Goal: Use online tool/utility: Utilize a website feature to perform a specific function

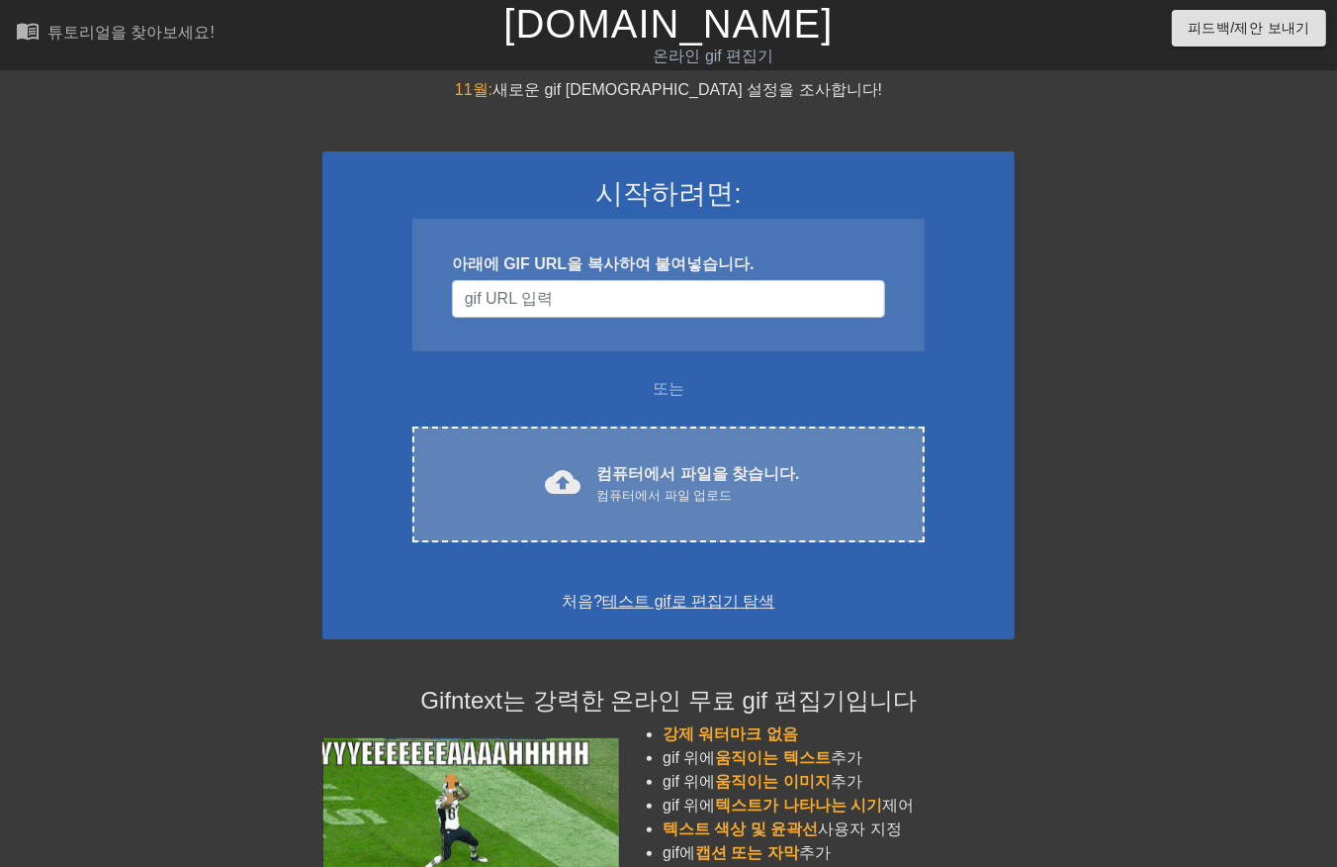
click at [671, 487] on div "컴퓨터에서 파일 업로드" at bounding box center [698, 496] width 203 height 20
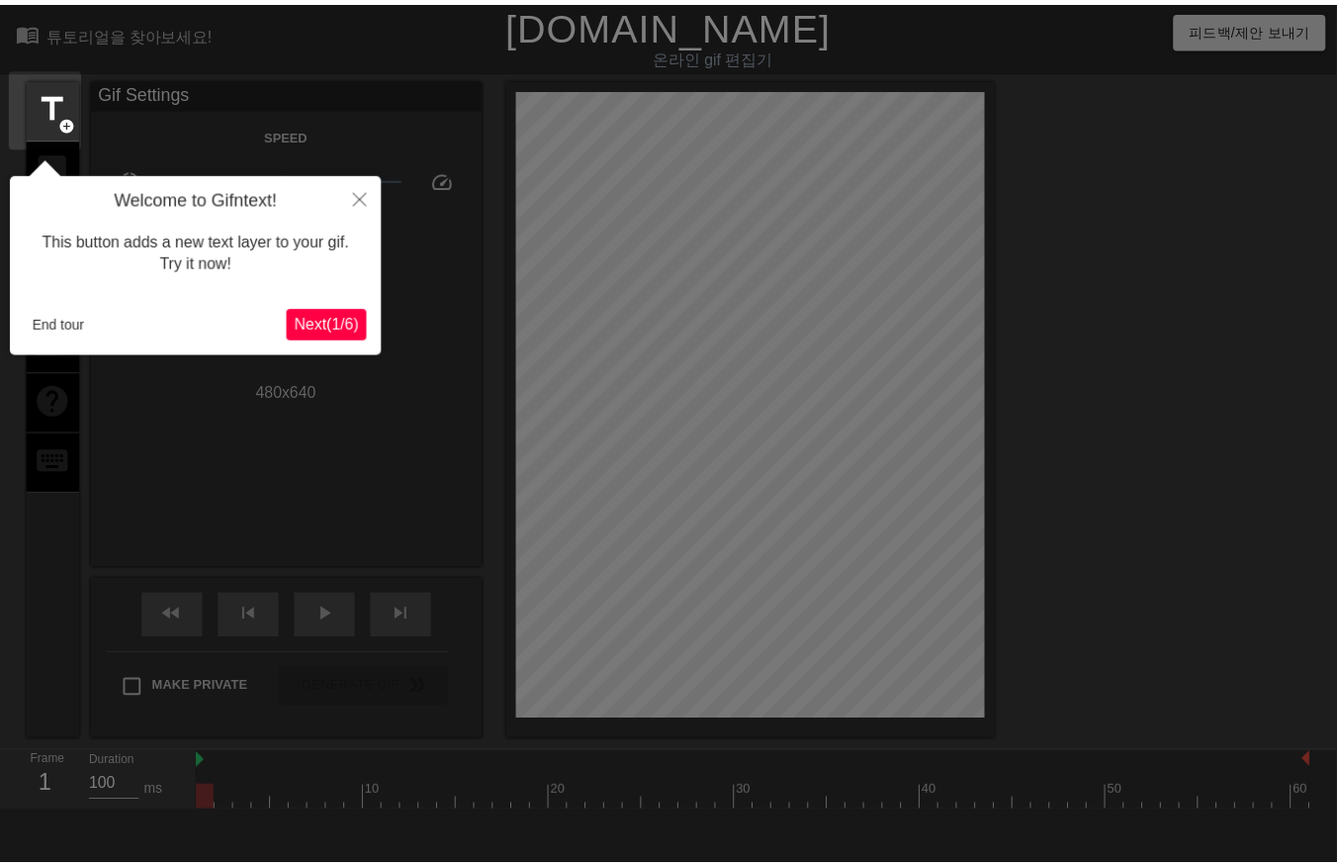
scroll to position [47, 0]
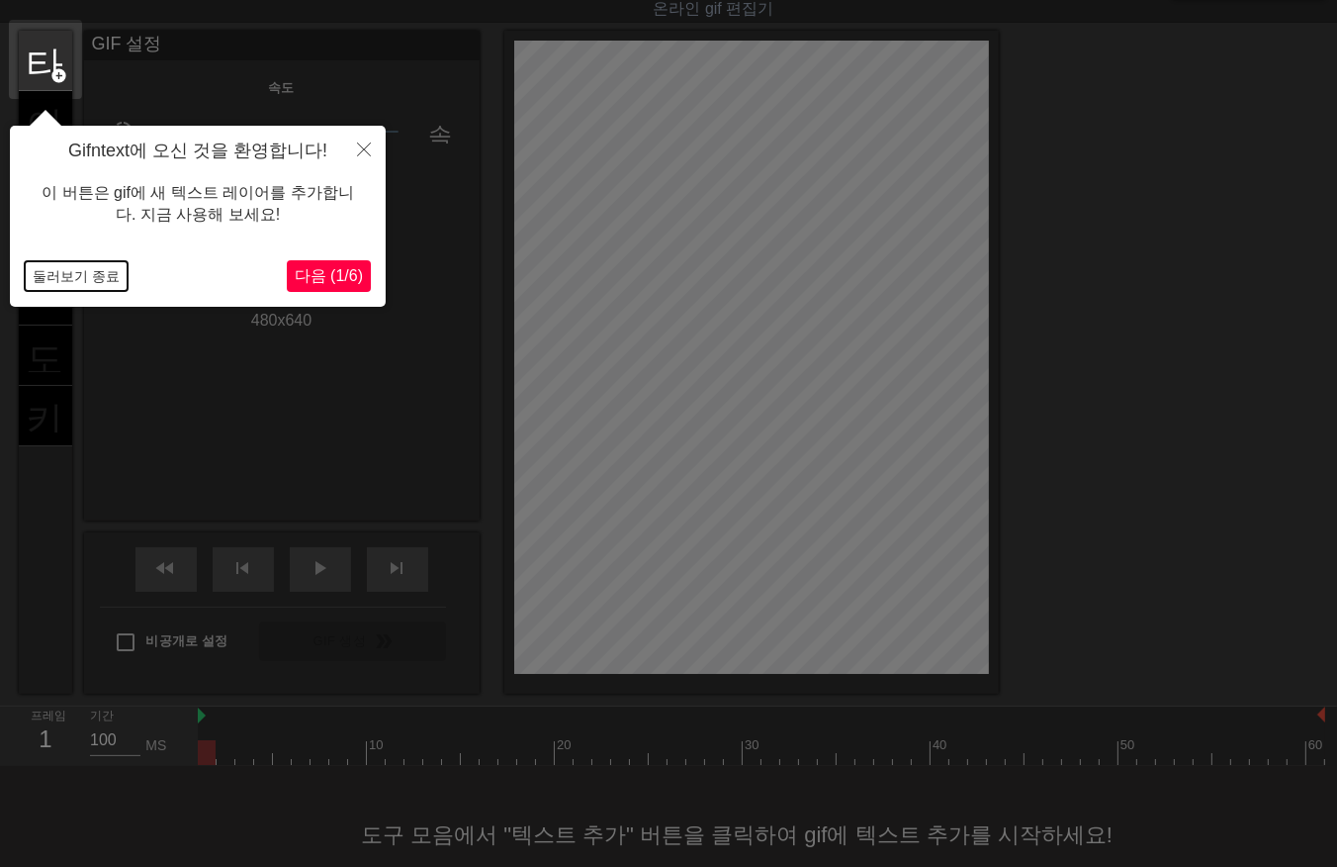
click at [77, 272] on button "둘러보기 종료" at bounding box center [76, 276] width 103 height 30
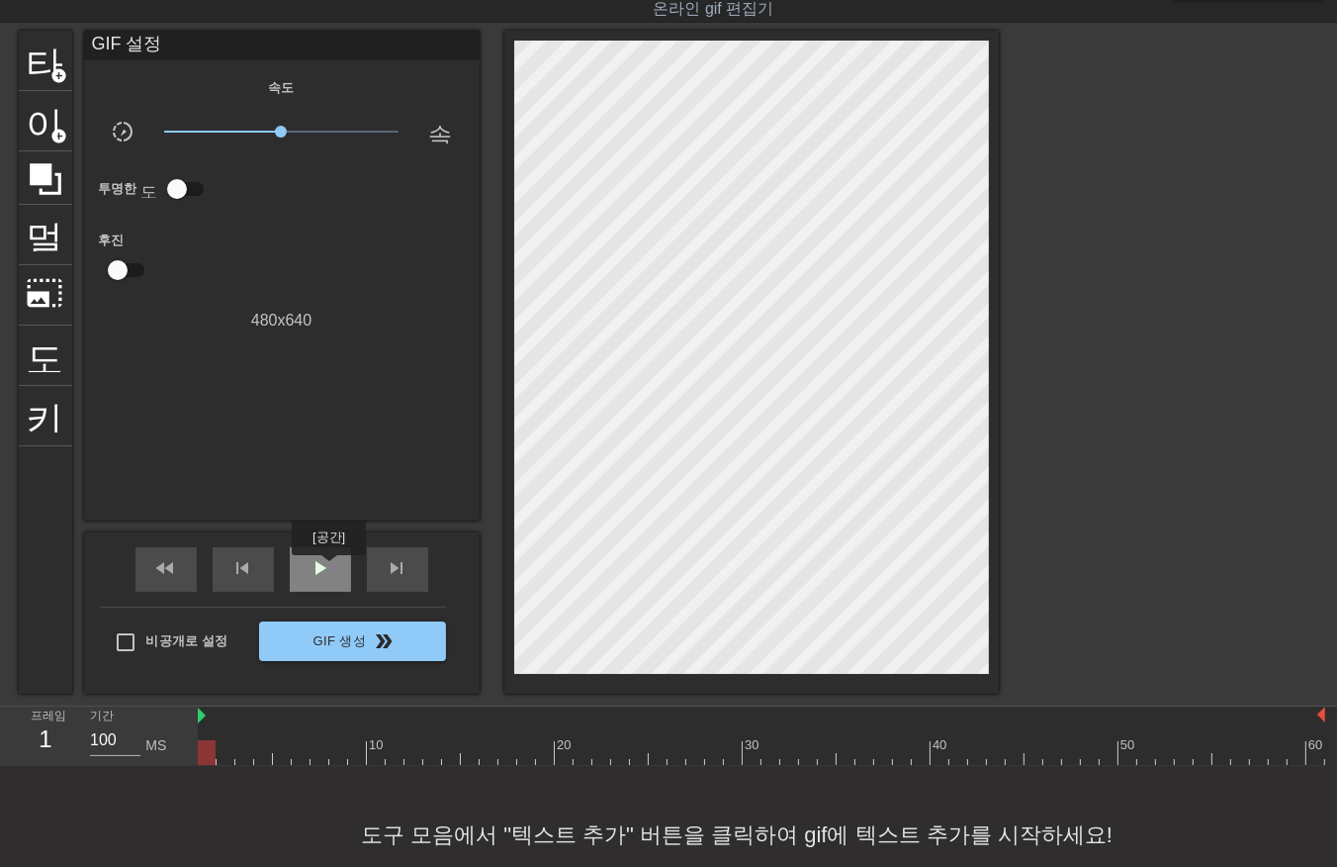
click at [328, 568] on span "play_arrow" at bounding box center [321, 568] width 24 height 24
click at [328, 569] on span "일시 중지" at bounding box center [321, 568] width 24 height 24
click at [312, 560] on span "play_arrow" at bounding box center [321, 568] width 24 height 24
click at [326, 562] on span "일시 중지" at bounding box center [321, 568] width 24 height 24
click at [205, 746] on div at bounding box center [762, 752] width 1128 height 25
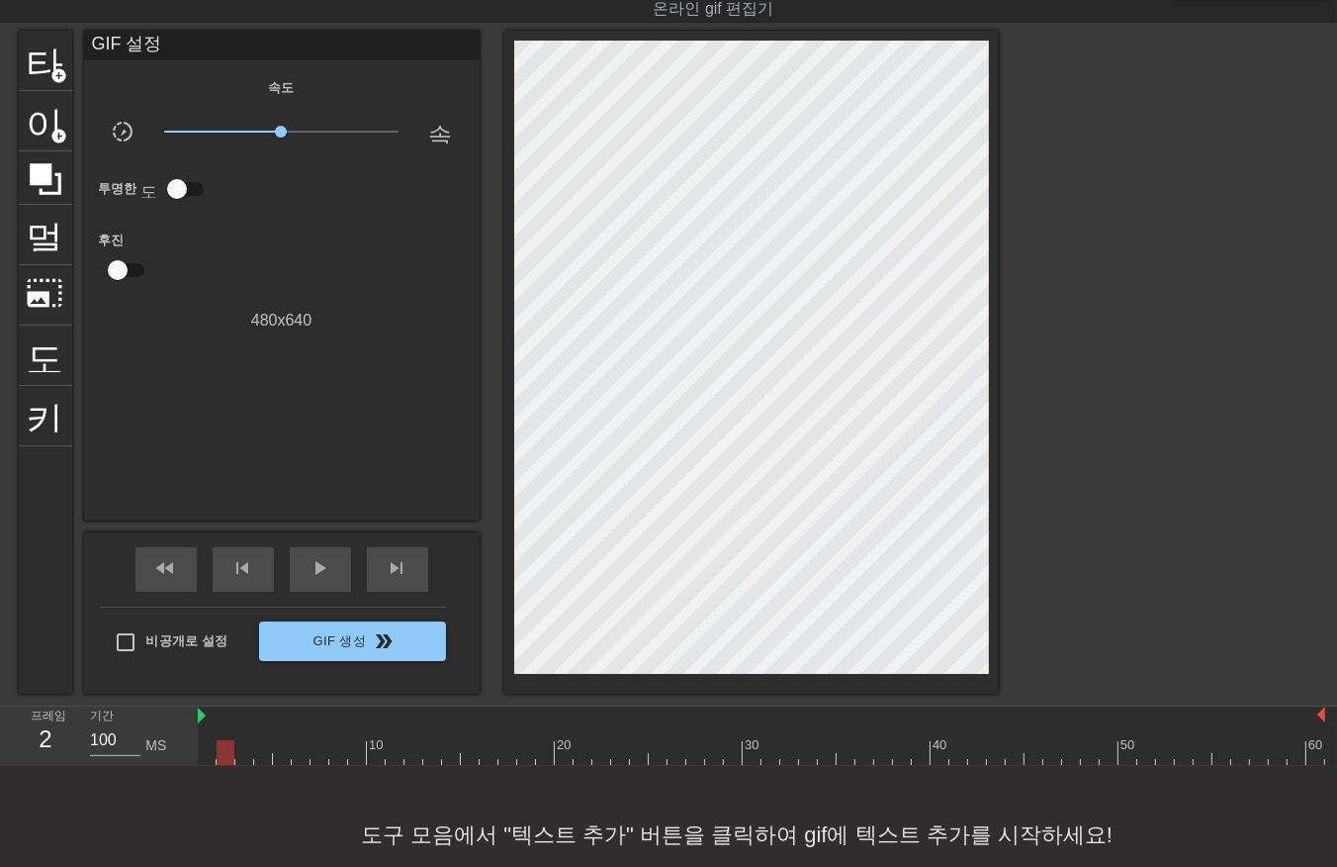
drag, startPoint x: 224, startPoint y: 759, endPoint x: 239, endPoint y: 764, distance: 16.6
click at [225, 759] on div at bounding box center [762, 752] width 1128 height 25
click at [248, 759] on div at bounding box center [762, 752] width 1128 height 25
drag, startPoint x: 261, startPoint y: 754, endPoint x: 272, endPoint y: 758, distance: 11.6
click at [261, 758] on div at bounding box center [762, 752] width 1128 height 25
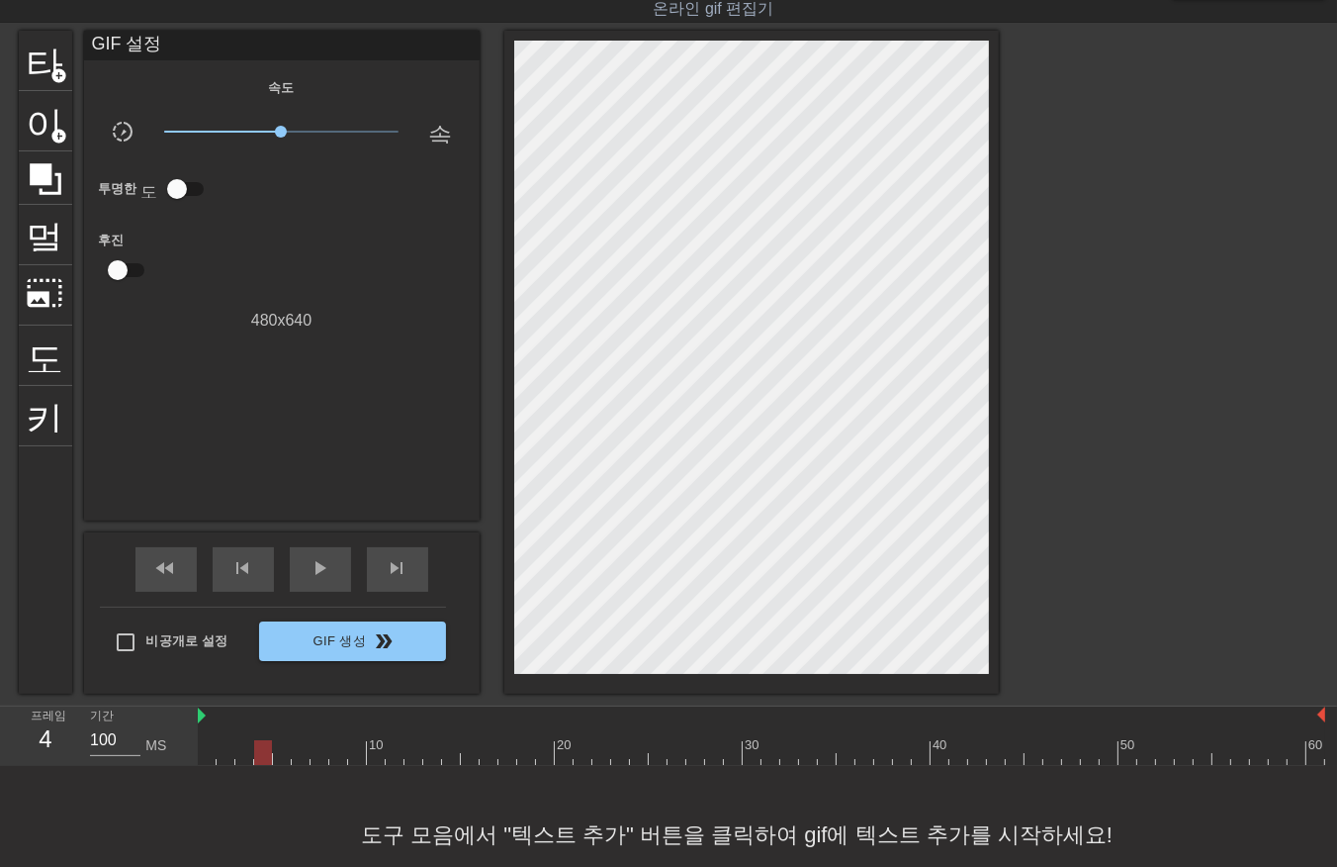
click at [283, 759] on div at bounding box center [762, 752] width 1128 height 25
drag, startPoint x: 297, startPoint y: 757, endPoint x: 308, endPoint y: 762, distance: 12.0
click at [297, 758] on div at bounding box center [762, 752] width 1128 height 25
click at [321, 755] on div at bounding box center [762, 752] width 1128 height 25
click at [336, 757] on div at bounding box center [762, 752] width 1128 height 25
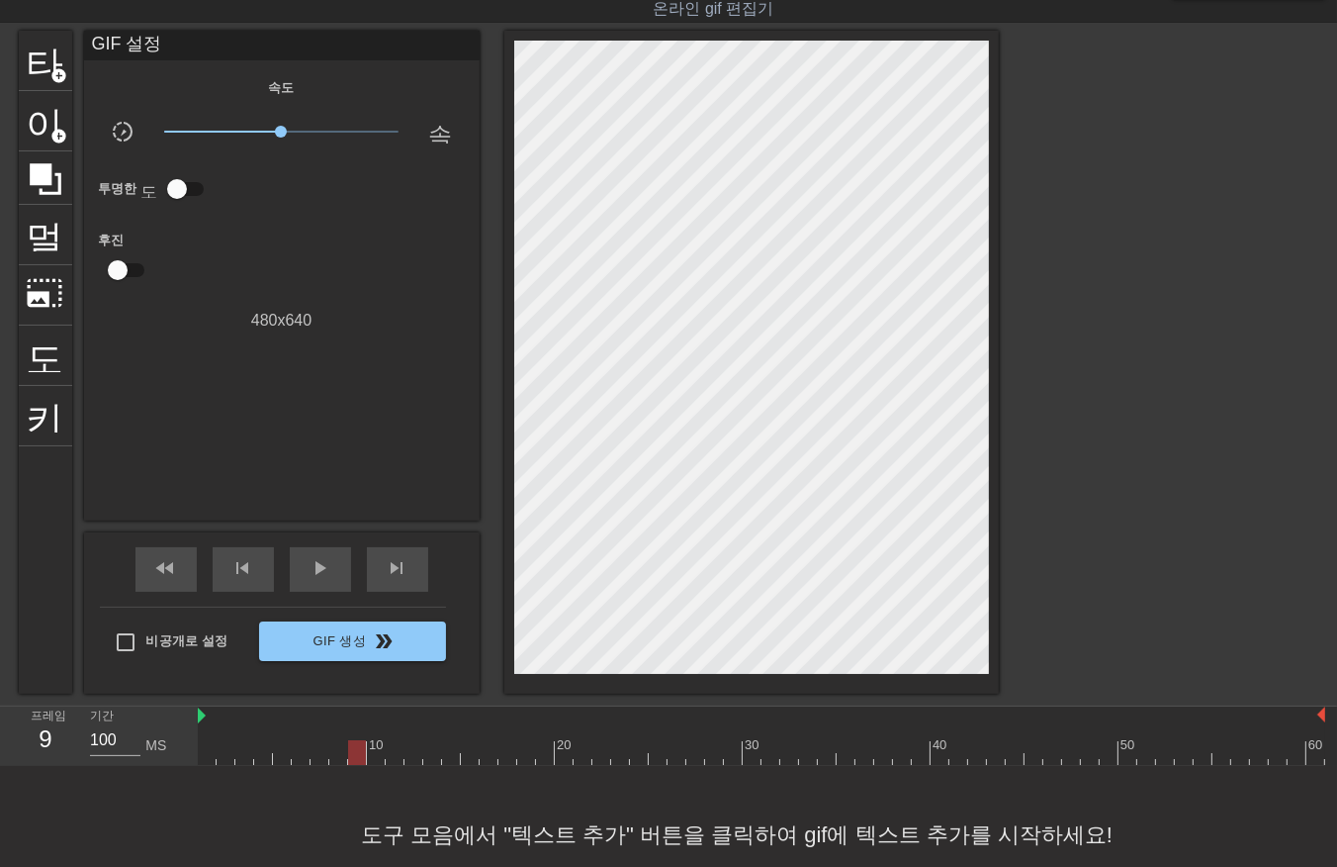
drag, startPoint x: 350, startPoint y: 757, endPoint x: 371, endPoint y: 769, distance: 23.9
click at [352, 760] on div at bounding box center [762, 752] width 1128 height 25
click at [376, 762] on div at bounding box center [762, 752] width 1128 height 25
click at [392, 760] on div at bounding box center [762, 752] width 1128 height 25
click at [411, 755] on div at bounding box center [762, 752] width 1128 height 25
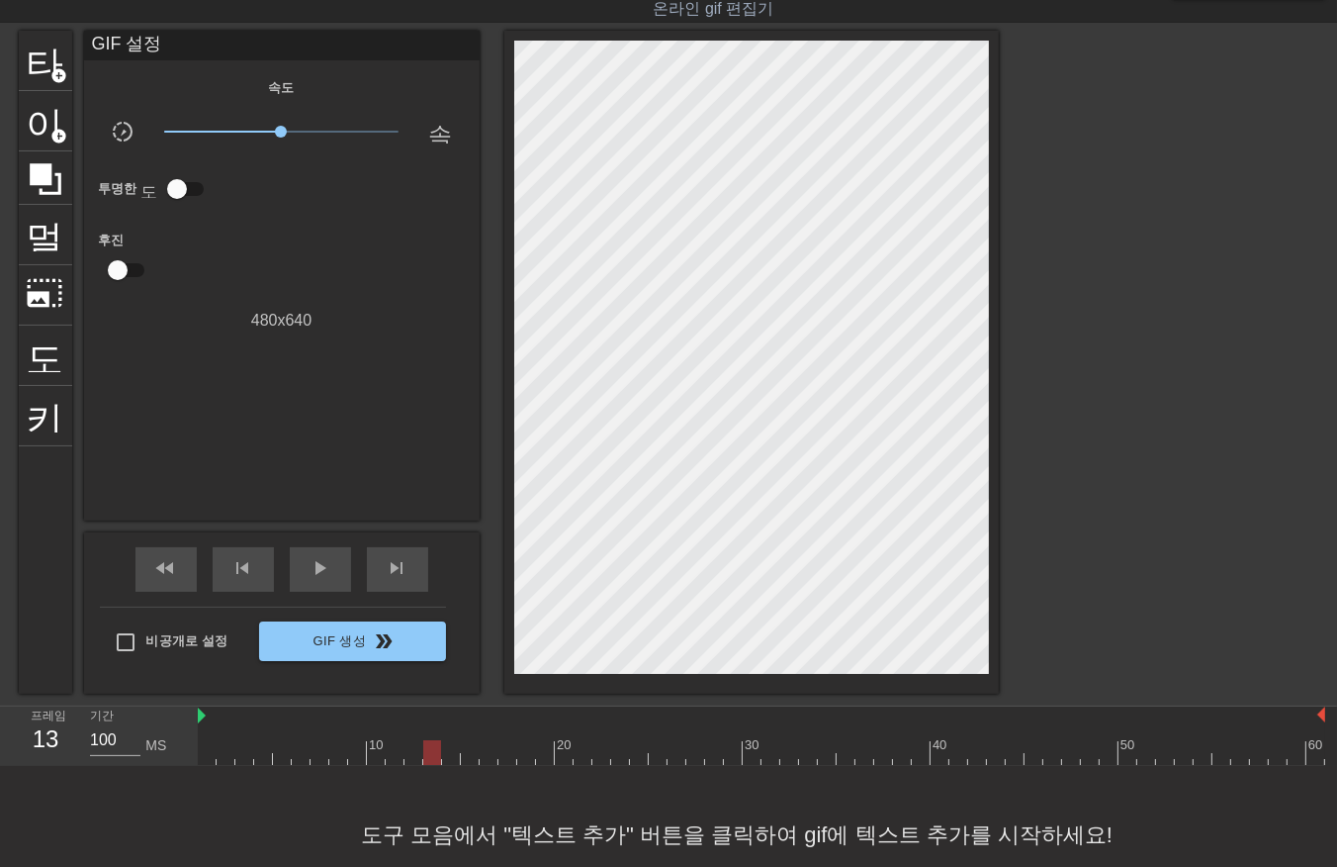
drag, startPoint x: 427, startPoint y: 756, endPoint x: 443, endPoint y: 764, distance: 17.7
click at [427, 757] on div at bounding box center [762, 752] width 1128 height 25
click at [449, 765] on div "menu_book 튜토리얼을 찾아보세요! [DOMAIN_NAME] 온라인 gif 편집기 피드백/제안 보내기 타이틀 add_circle 이미지 …" at bounding box center [668, 428] width 1337 height 951
click at [465, 760] on div at bounding box center [762, 752] width 1128 height 25
drag, startPoint x: 488, startPoint y: 757, endPoint x: 511, endPoint y: 766, distance: 25.4
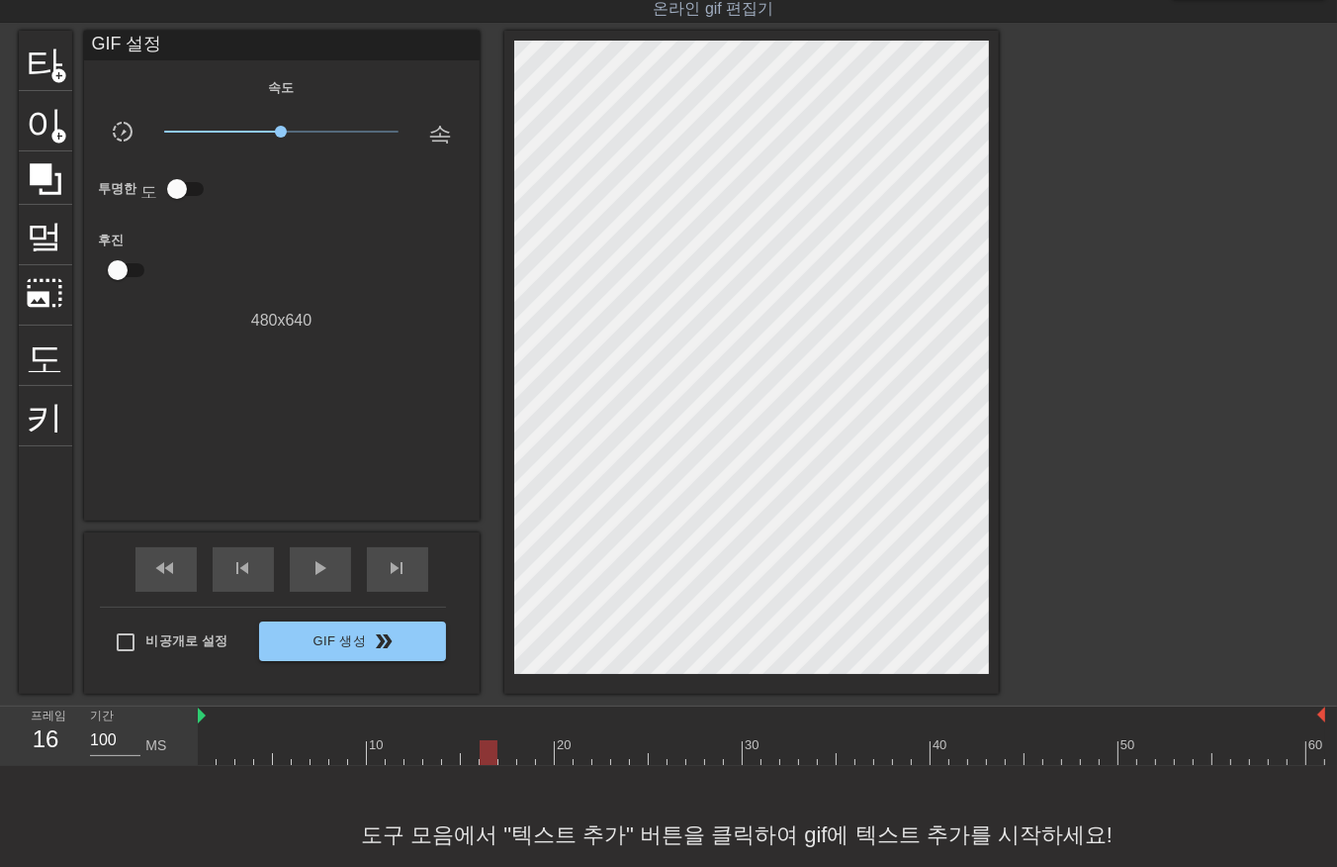
click at [488, 758] on div at bounding box center [762, 752] width 1128 height 25
click at [507, 764] on div "10 20 30 40 50 60" at bounding box center [762, 735] width 1128 height 59
click at [522, 758] on div at bounding box center [762, 752] width 1128 height 25
click at [540, 756] on div at bounding box center [762, 752] width 1128 height 25
drag, startPoint x: 564, startPoint y: 759, endPoint x: 580, endPoint y: 768, distance: 18.2
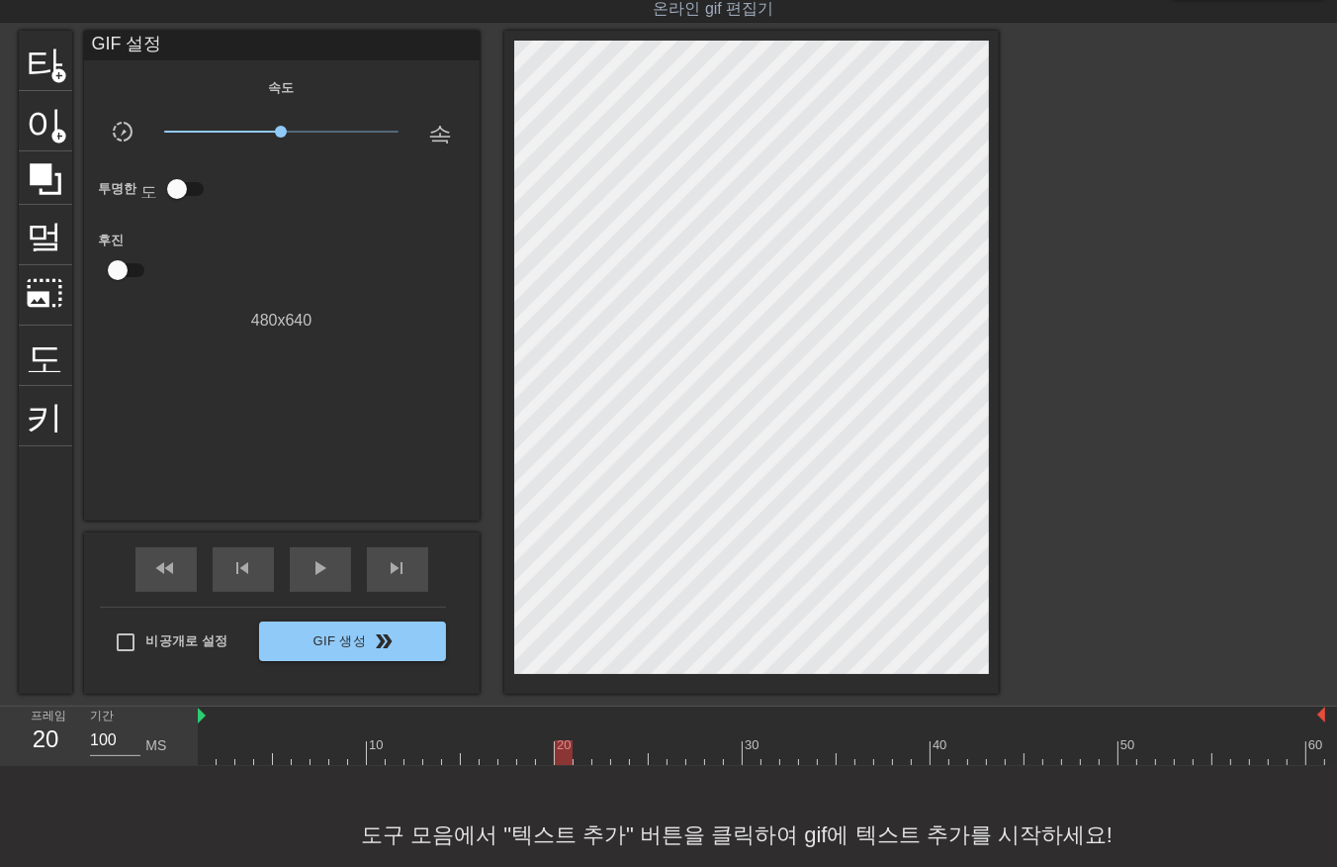
click at [564, 762] on div at bounding box center [762, 752] width 1128 height 25
drag, startPoint x: 581, startPoint y: 759, endPoint x: 591, endPoint y: 763, distance: 10.7
click at [581, 763] on div at bounding box center [762, 752] width 1128 height 25
click at [599, 755] on div at bounding box center [762, 752] width 1128 height 25
click at [618, 759] on div at bounding box center [762, 752] width 1128 height 25
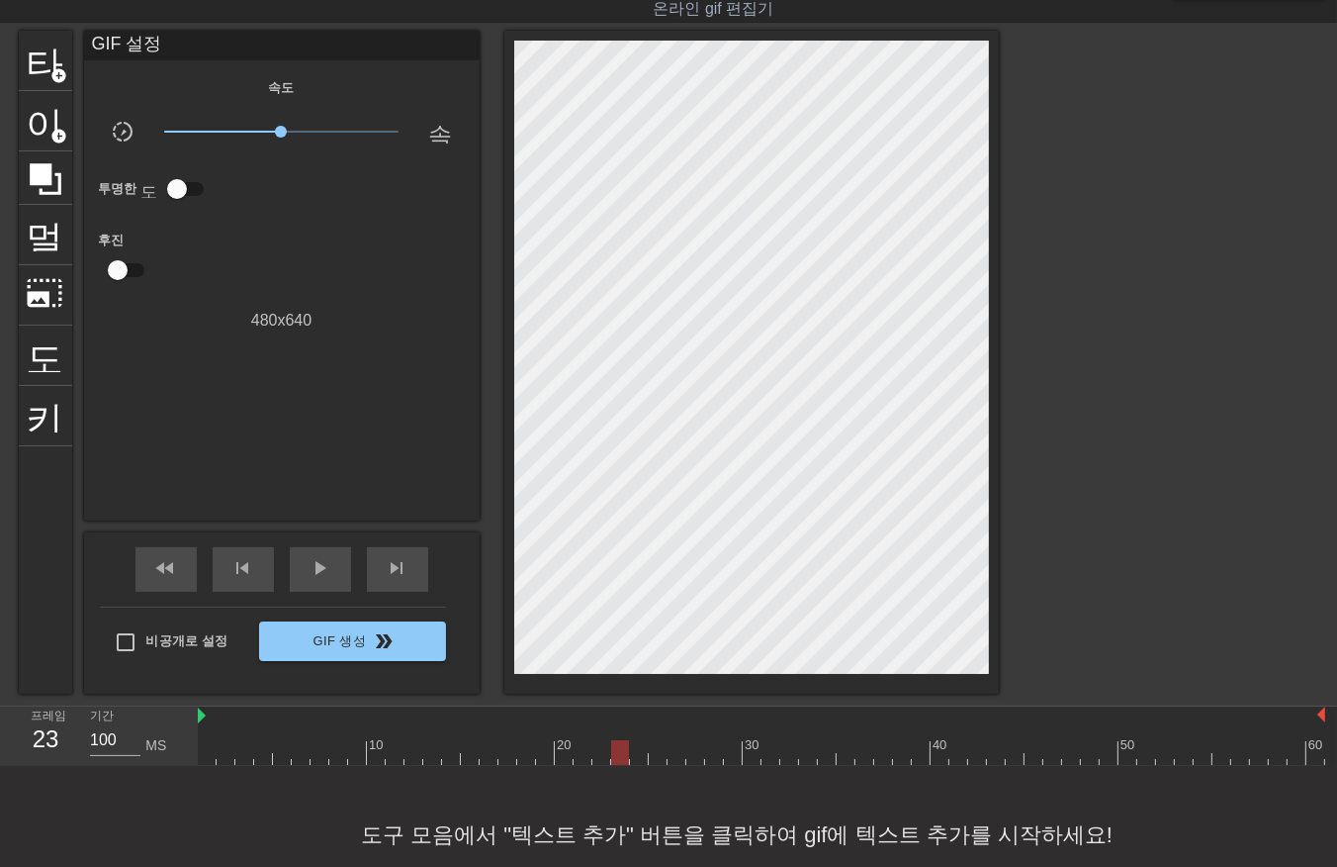
click at [635, 757] on div at bounding box center [762, 752] width 1128 height 25
click at [655, 760] on div at bounding box center [762, 752] width 1128 height 25
drag, startPoint x: 670, startPoint y: 753, endPoint x: 684, endPoint y: 760, distance: 15.5
click at [675, 759] on div at bounding box center [762, 752] width 1128 height 25
click at [694, 760] on div at bounding box center [762, 752] width 1128 height 25
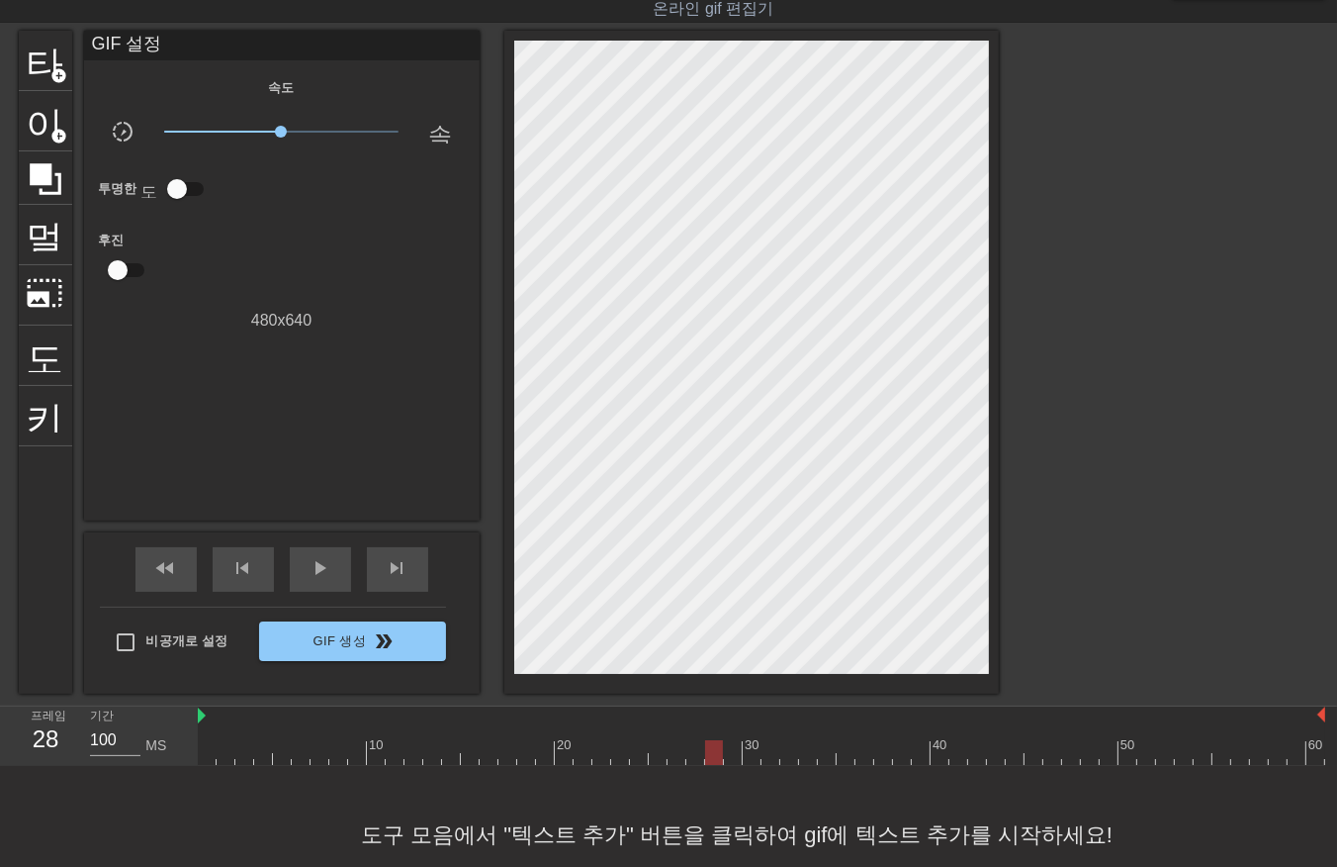
drag, startPoint x: 714, startPoint y: 757, endPoint x: 724, endPoint y: 766, distance: 13.3
click at [713, 767] on div "menu_book 튜토리얼을 찾아보세요! [DOMAIN_NAME] 온라인 gif 편집기 피드백/제안 보내기 타이틀 add_circle 이미지 …" at bounding box center [668, 428] width 1337 height 951
drag, startPoint x: 728, startPoint y: 752, endPoint x: 744, endPoint y: 762, distance: 18.7
click at [729, 755] on div at bounding box center [762, 752] width 1128 height 25
drag, startPoint x: 753, startPoint y: 754, endPoint x: 762, endPoint y: 759, distance: 10.2
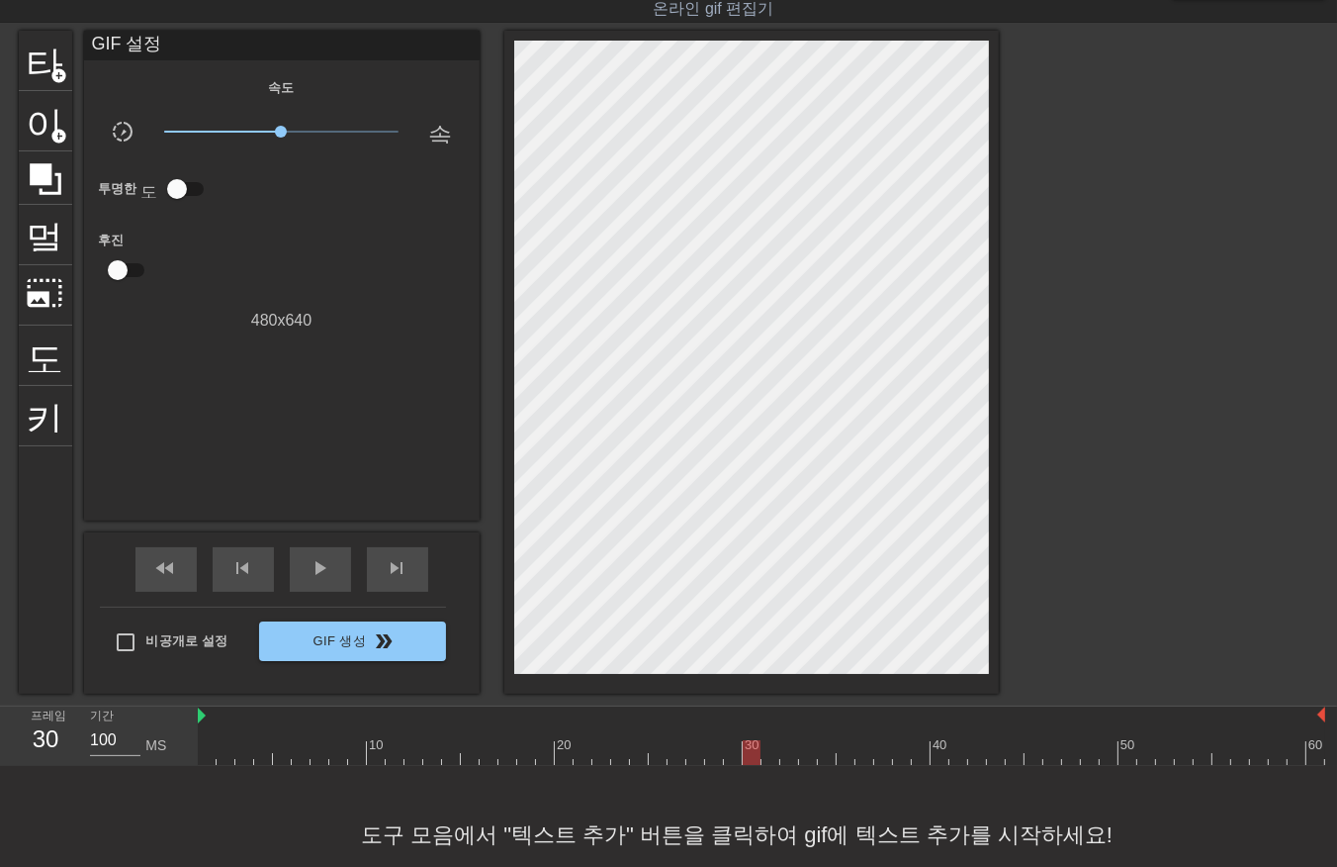
click at [754, 759] on div at bounding box center [762, 752] width 1128 height 25
click at [769, 759] on div at bounding box center [762, 752] width 1128 height 25
click at [787, 764] on div "10 20 30 40 50 60" at bounding box center [762, 735] width 1128 height 59
click at [803, 759] on div at bounding box center [762, 752] width 1128 height 25
drag, startPoint x: 824, startPoint y: 756, endPoint x: 838, endPoint y: 762, distance: 15.1
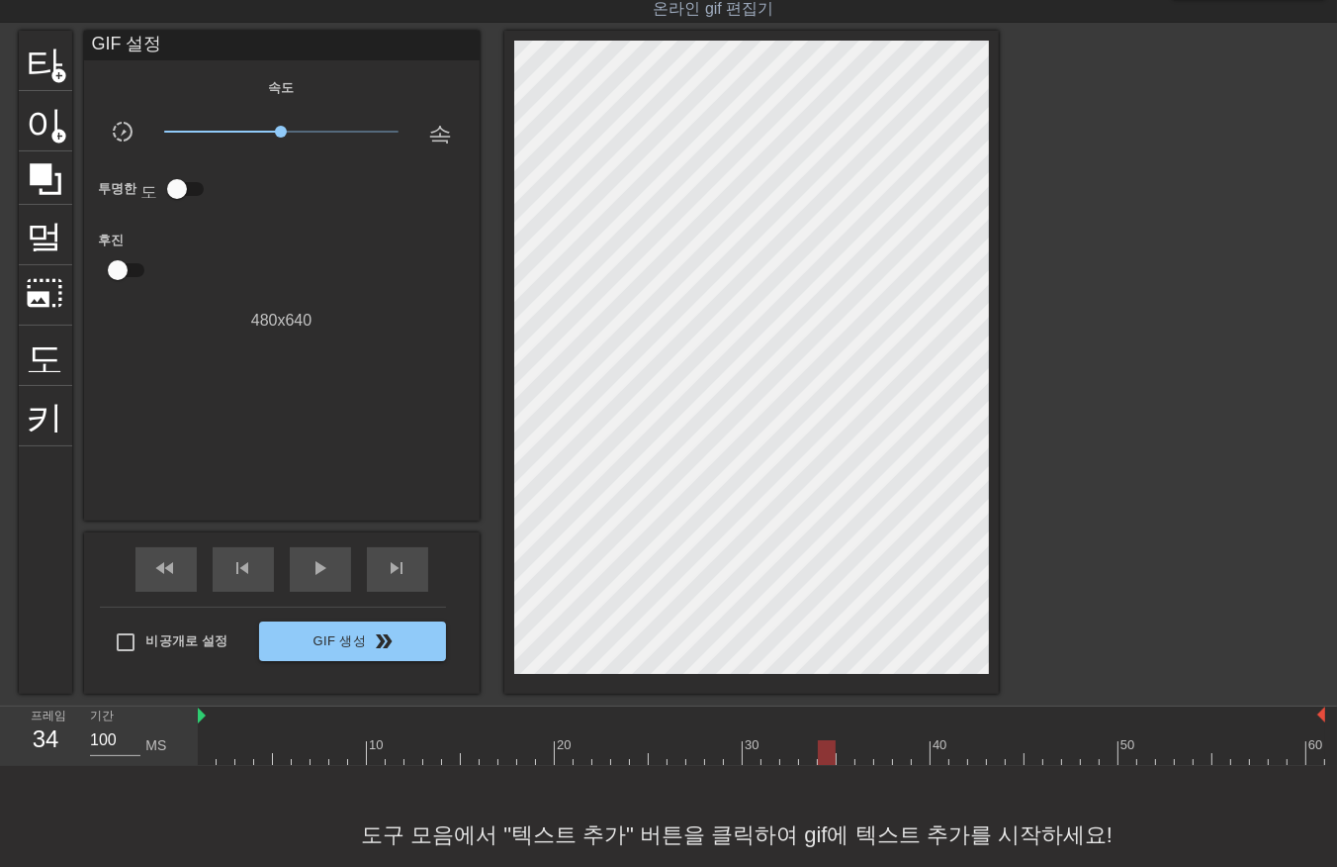
click at [824, 757] on div at bounding box center [762, 752] width 1128 height 25
click at [843, 756] on div at bounding box center [762, 752] width 1128 height 25
click at [861, 759] on div at bounding box center [762, 752] width 1128 height 25
click at [878, 759] on div at bounding box center [762, 752] width 1128 height 25
click at [894, 758] on div at bounding box center [762, 752] width 1128 height 25
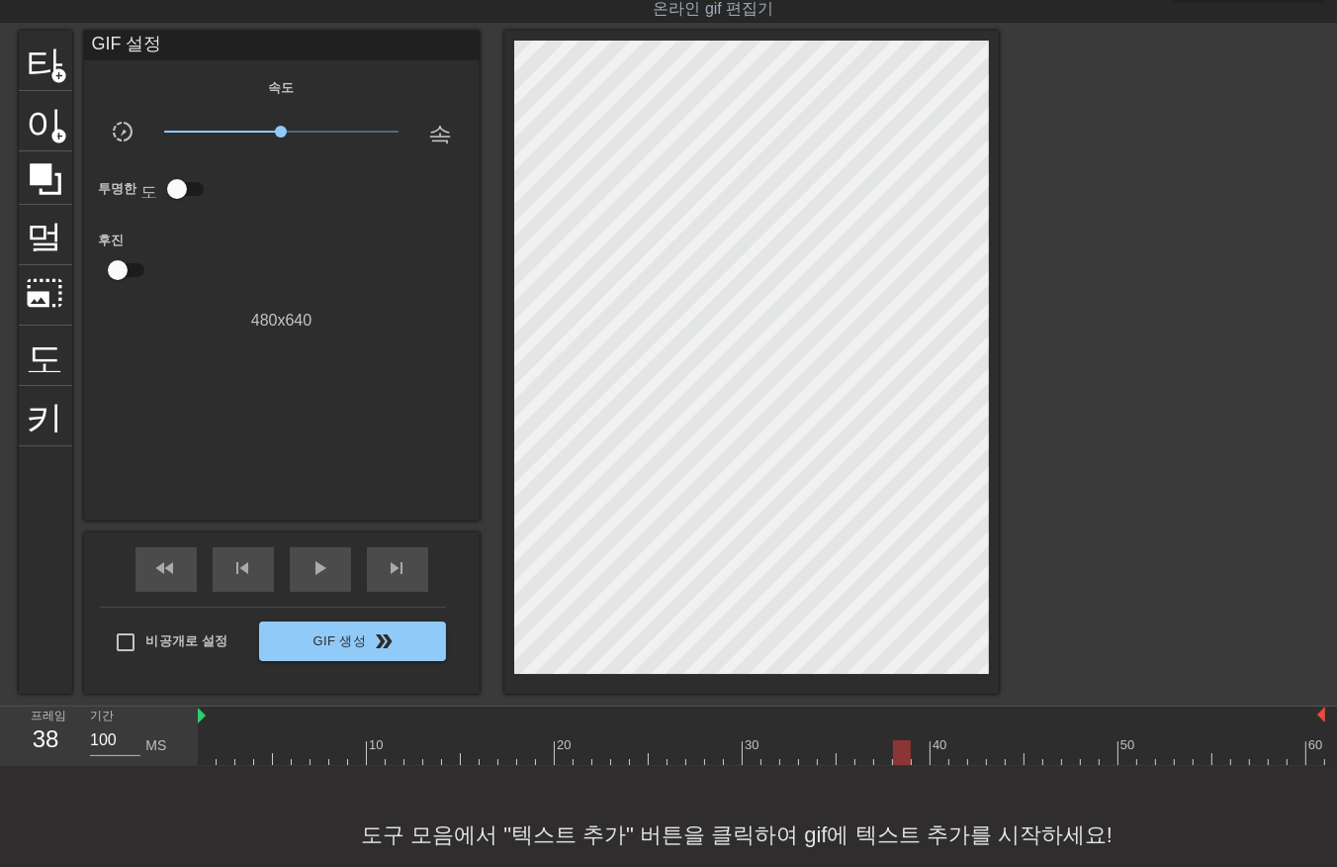
click at [915, 759] on div at bounding box center [762, 752] width 1128 height 25
click at [934, 760] on div at bounding box center [762, 752] width 1128 height 25
drag, startPoint x: 957, startPoint y: 763, endPoint x: 967, endPoint y: 766, distance: 10.3
click at [957, 766] on div "menu_book 튜토리얼을 찾아보세요! [DOMAIN_NAME] 온라인 gif 편집기 피드백/제안 보내기 타이틀 add_circle 이미지 …" at bounding box center [668, 428] width 1337 height 951
click at [972, 764] on div "10 20 30 40 50 60" at bounding box center [762, 735] width 1128 height 59
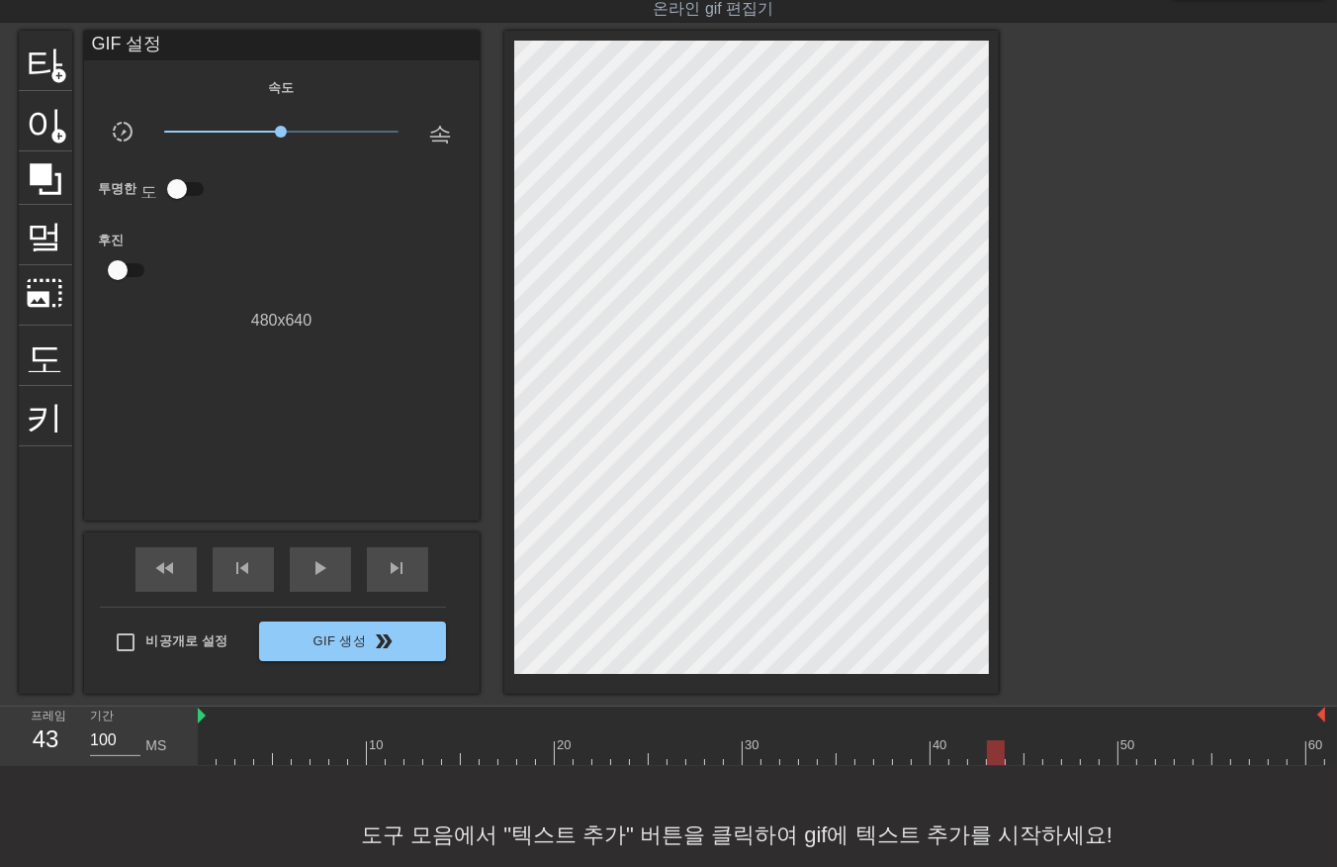
drag, startPoint x: 992, startPoint y: 752, endPoint x: 1003, endPoint y: 758, distance: 12.4
click at [993, 757] on div at bounding box center [762, 752] width 1128 height 25
click at [1010, 756] on div at bounding box center [762, 752] width 1128 height 25
click at [1031, 763] on div at bounding box center [762, 752] width 1128 height 25
click at [1050, 757] on div at bounding box center [762, 752] width 1128 height 25
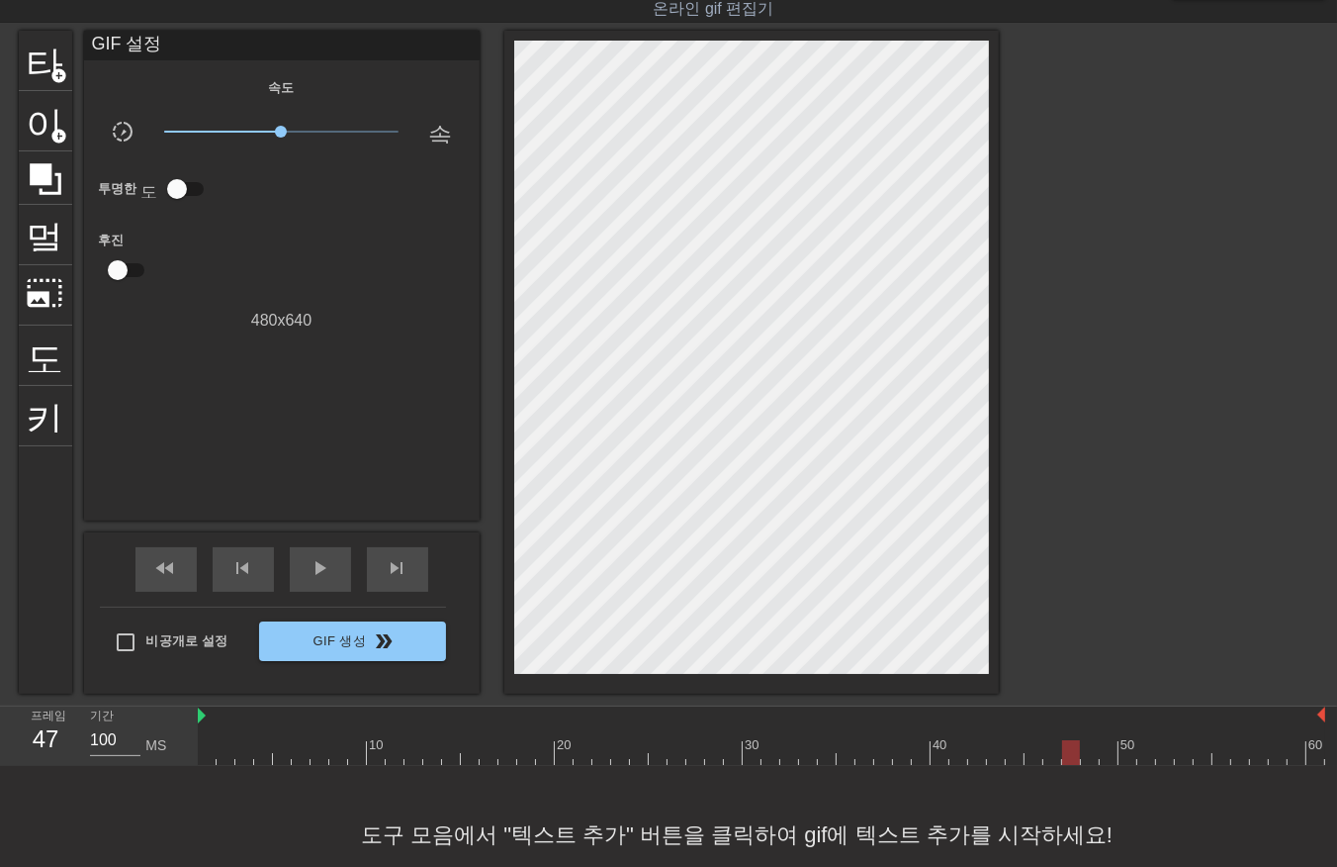
click at [1066, 757] on div at bounding box center [762, 752] width 1128 height 25
click at [1086, 758] on div at bounding box center [762, 752] width 1128 height 25
click at [1104, 758] on div at bounding box center [762, 752] width 1128 height 25
click at [1124, 759] on div at bounding box center [762, 752] width 1128 height 25
click at [1144, 756] on div at bounding box center [762, 752] width 1128 height 25
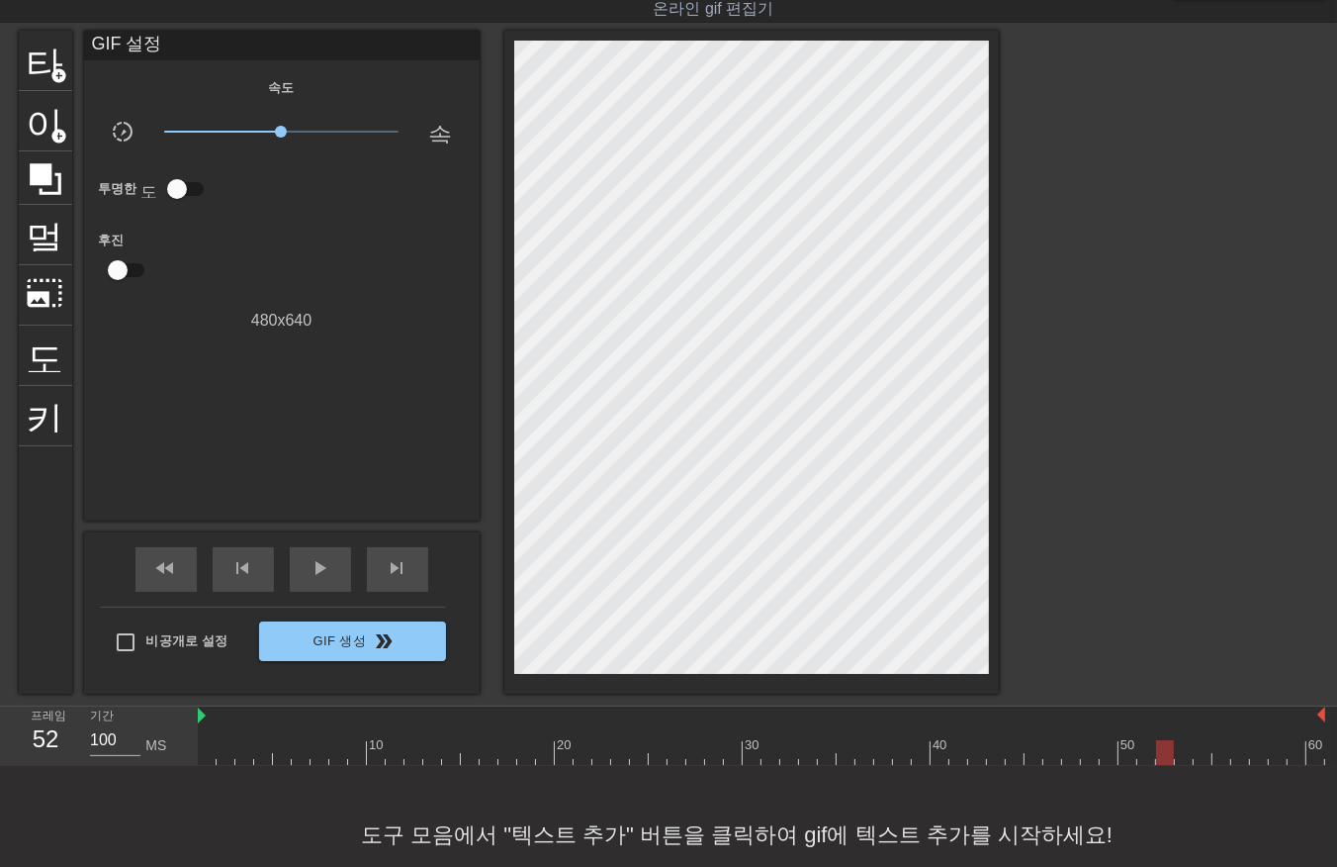
click at [1163, 764] on div "10 20 30 40 50 60" at bounding box center [762, 735] width 1128 height 59
click at [1179, 760] on div at bounding box center [762, 752] width 1128 height 25
click at [1198, 762] on div at bounding box center [762, 752] width 1128 height 25
drag, startPoint x: 1217, startPoint y: 754, endPoint x: 1222, endPoint y: 763, distance: 10.2
click at [1220, 763] on div at bounding box center [762, 752] width 1128 height 25
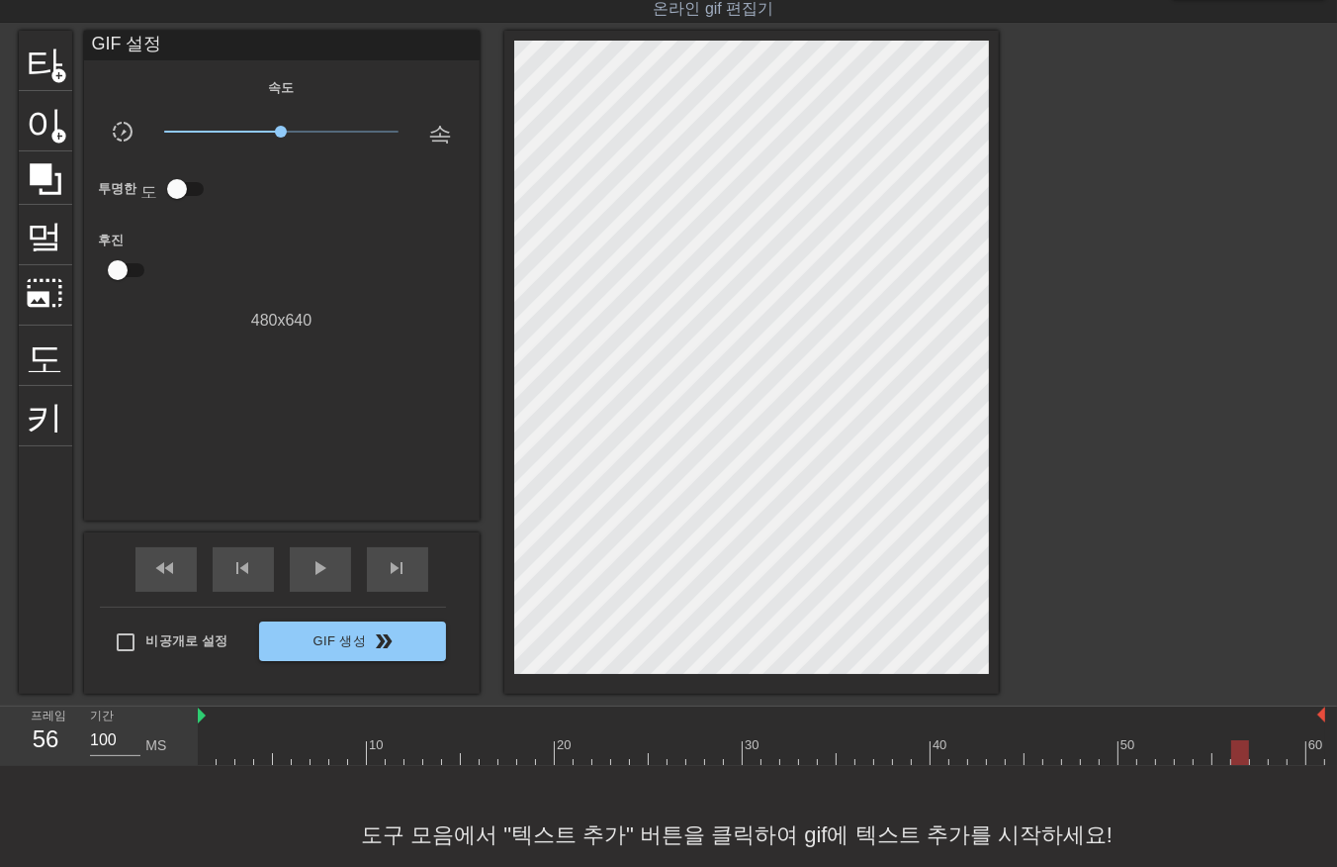
click at [1237, 759] on div at bounding box center [762, 752] width 1128 height 25
click at [1252, 759] on div at bounding box center [762, 752] width 1128 height 25
drag, startPoint x: 1272, startPoint y: 754, endPoint x: 1273, endPoint y: 764, distance: 9.9
click at [1273, 764] on div "10 20 30 40 50 60" at bounding box center [762, 735] width 1128 height 59
click at [1290, 749] on div at bounding box center [762, 752] width 1128 height 25
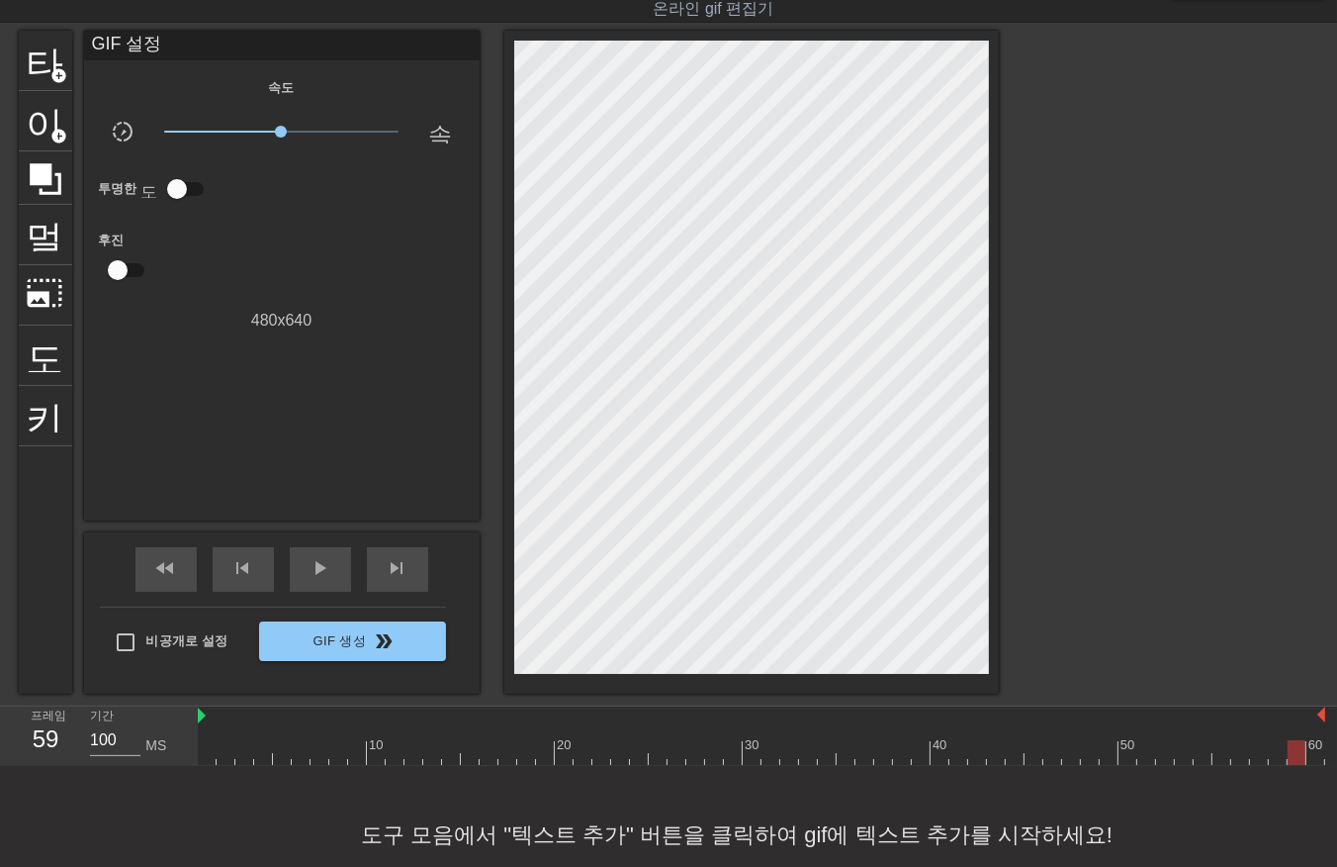
drag, startPoint x: 1311, startPoint y: 749, endPoint x: 1313, endPoint y: 760, distance: 11.1
click at [1314, 759] on div at bounding box center [762, 752] width 1128 height 25
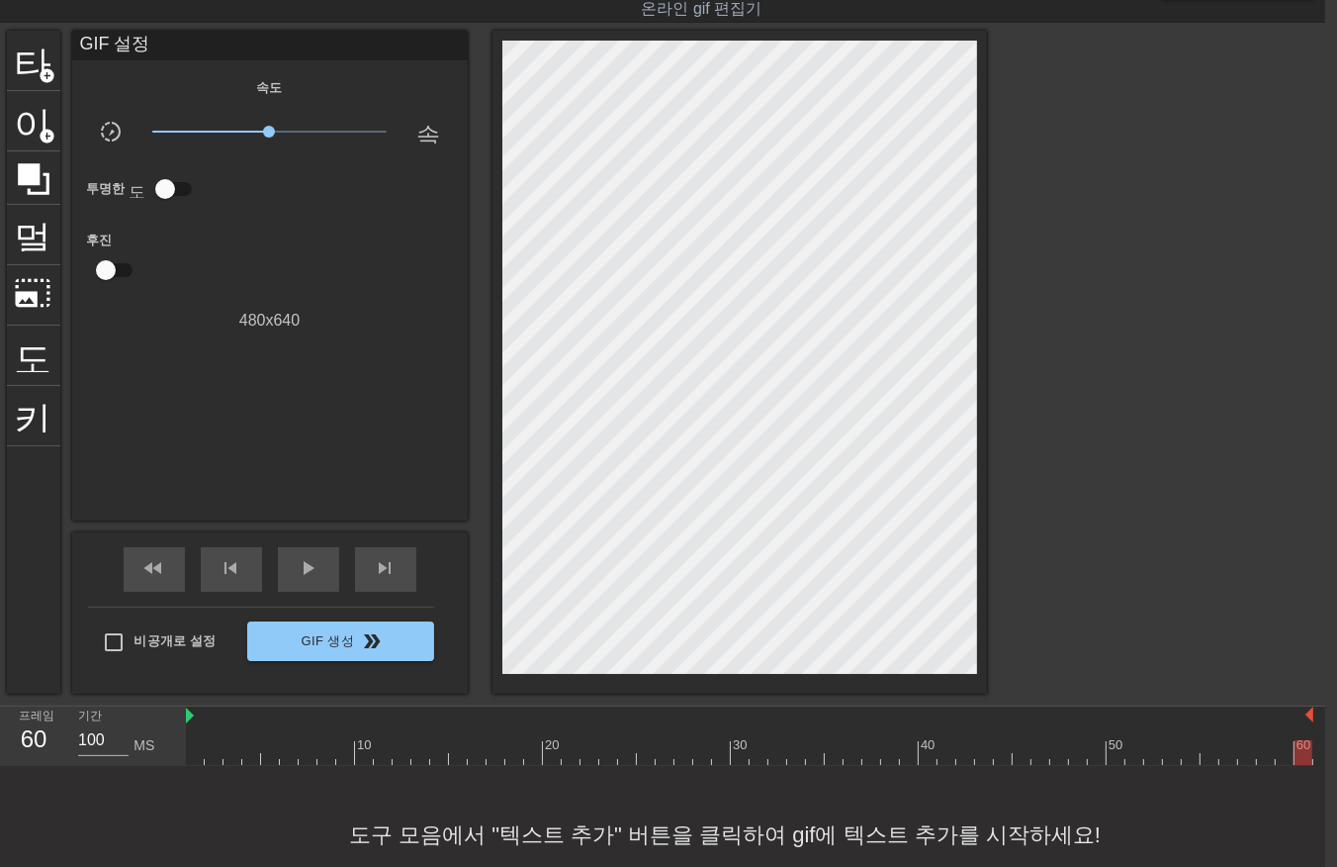
scroll to position [47, 16]
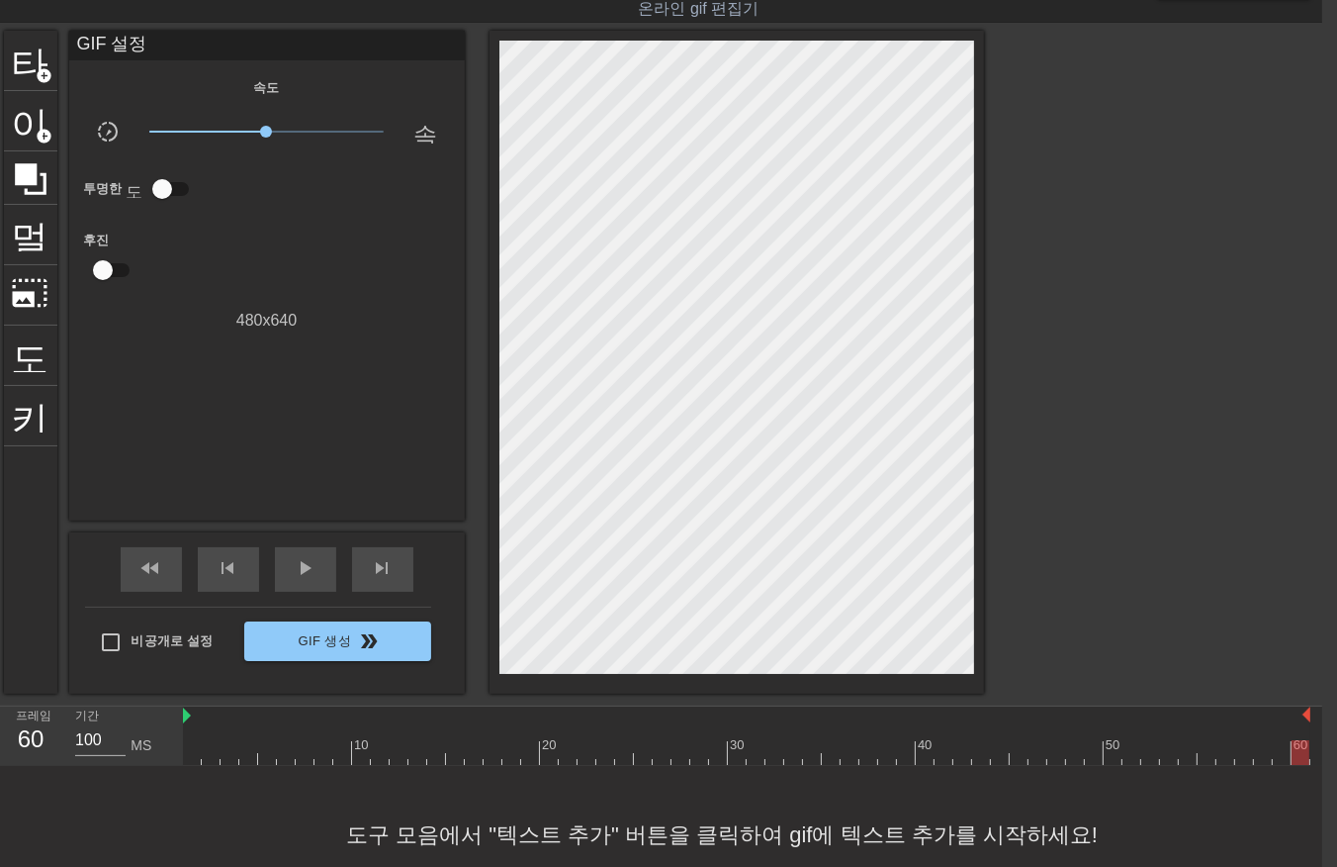
click at [1318, 758] on div "10 20 30 40 50 60" at bounding box center [753, 735] width 1140 height 59
